Goal: Task Accomplishment & Management: Manage account settings

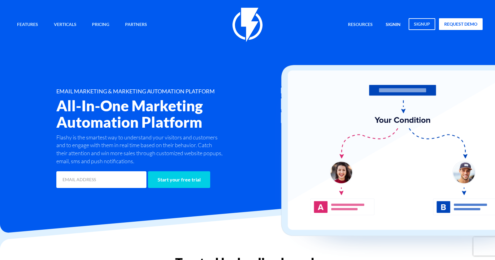
click at [388, 24] on link "signin" at bounding box center [393, 24] width 24 height 13
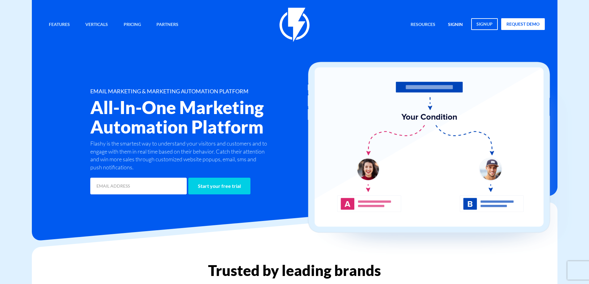
click at [454, 23] on link "signin" at bounding box center [456, 24] width 24 height 13
click at [458, 27] on link "signin" at bounding box center [456, 24] width 24 height 13
